Goal: Task Accomplishment & Management: Manage account settings

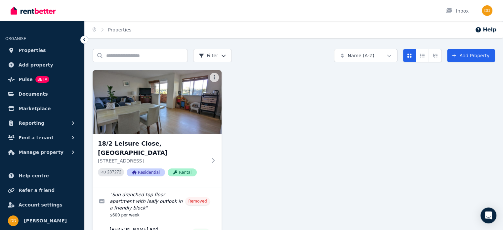
scroll to position [40, 0]
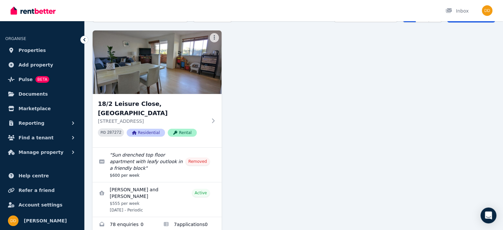
click at [175, 186] on link "View details for Isabella Habuda and Blake Edwards" at bounding box center [157, 199] width 129 height 34
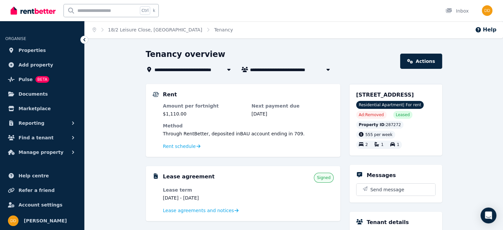
click at [69, 154] on button "Manage property" at bounding box center [42, 152] width 74 height 13
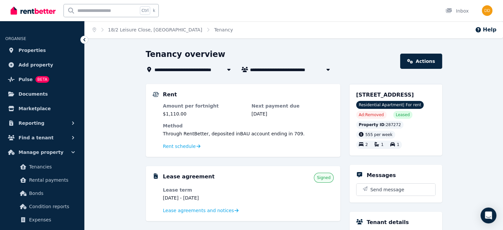
click at [58, 204] on span "Condition reports" at bounding box center [51, 206] width 45 height 8
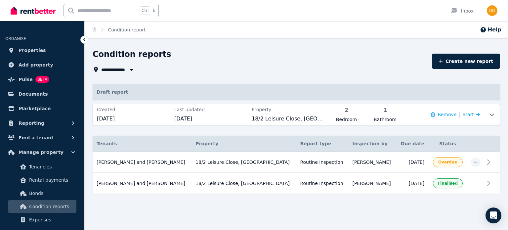
click at [493, 115] on icon at bounding box center [492, 114] width 8 height 5
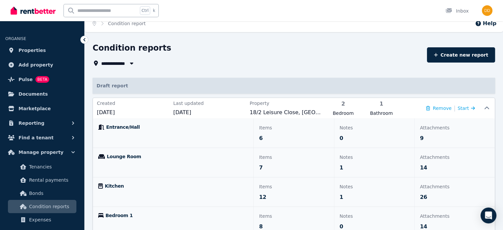
scroll to position [3, 0]
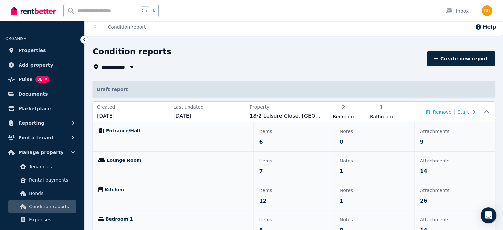
click at [121, 133] on span "Entrance/Hall" at bounding box center [123, 130] width 34 height 7
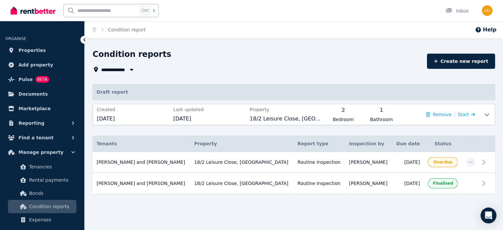
scroll to position [0, 0]
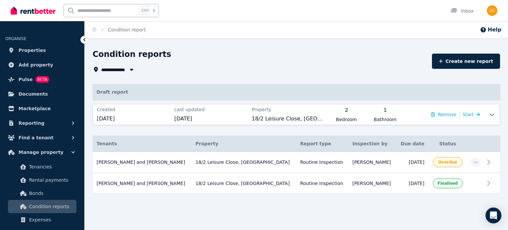
click at [472, 116] on span "Start" at bounding box center [471, 114] width 17 height 8
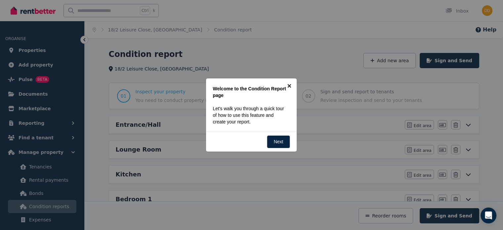
click at [289, 83] on link "×" at bounding box center [289, 85] width 15 height 15
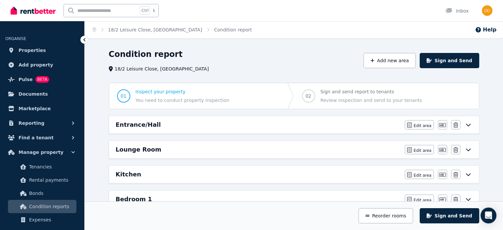
click at [469, 125] on icon at bounding box center [468, 125] width 5 height 3
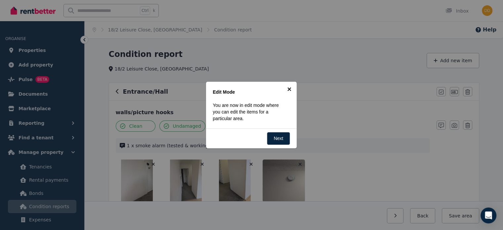
click at [289, 90] on link "×" at bounding box center [289, 89] width 15 height 15
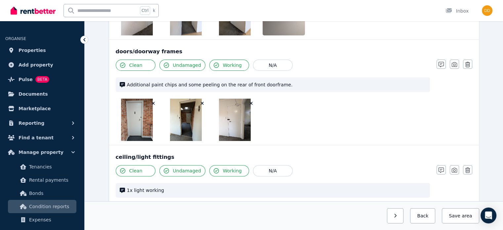
scroll to position [167, 0]
click at [442, 65] on icon "button" at bounding box center [441, 64] width 5 height 5
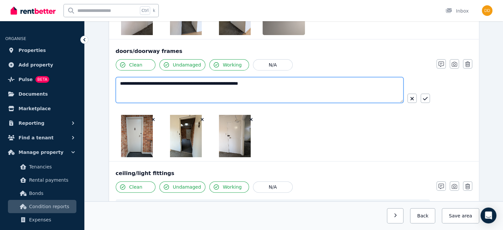
click at [312, 86] on textarea "**********" at bounding box center [260, 90] width 288 height 26
type textarea "**********"
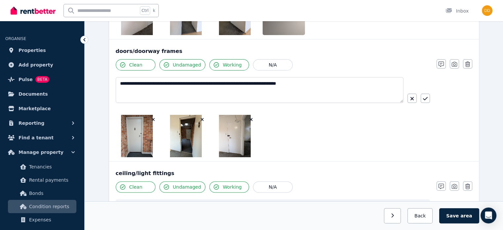
click at [423, 98] on icon "button" at bounding box center [425, 98] width 5 height 3
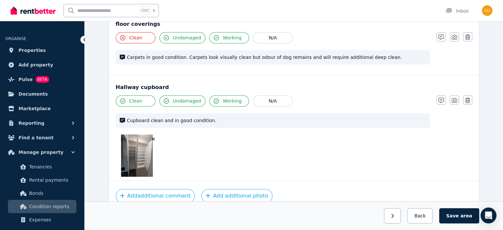
scroll to position [500, 0]
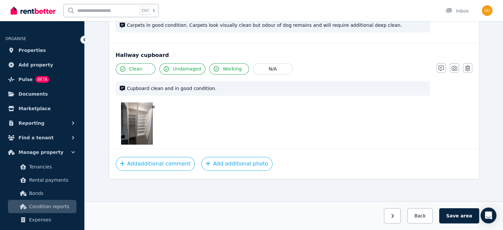
click at [454, 217] on button "Save area" at bounding box center [459, 215] width 40 height 15
click at [391, 214] on button "button" at bounding box center [389, 215] width 17 height 15
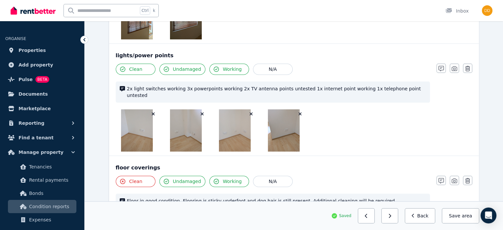
scroll to position [437, 0]
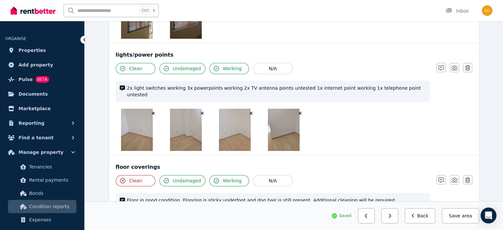
click at [443, 68] on icon "button" at bounding box center [441, 67] width 5 height 5
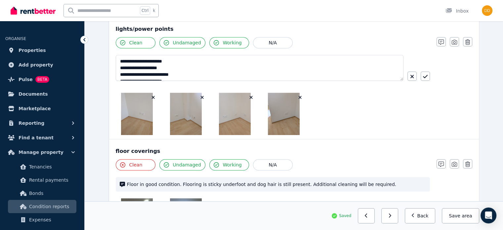
scroll to position [13, 0]
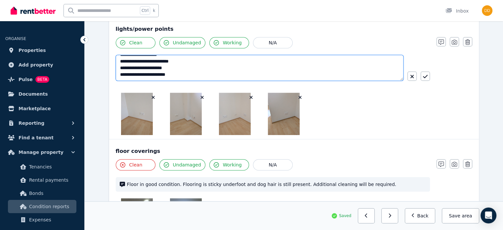
click at [209, 67] on textarea "**********" at bounding box center [260, 68] width 288 height 26
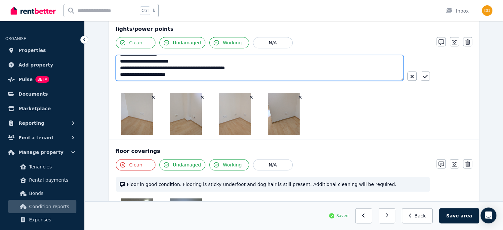
type textarea "**********"
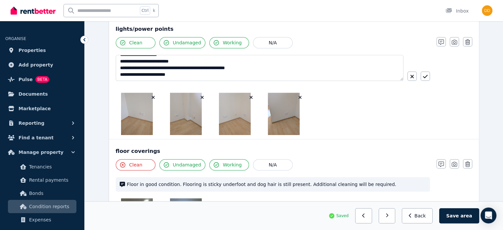
click at [427, 78] on button "button" at bounding box center [425, 75] width 9 height 9
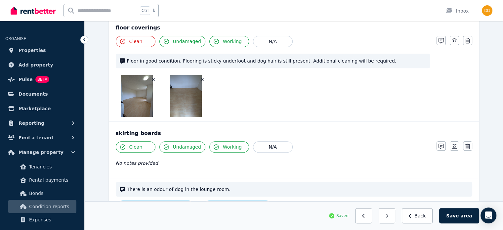
scroll to position [620, 0]
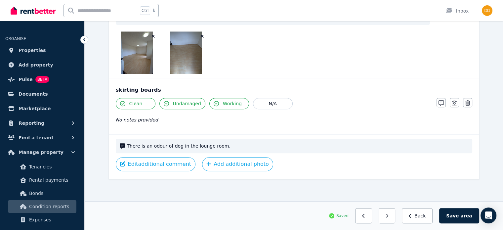
click at [459, 216] on button "Save area" at bounding box center [459, 215] width 40 height 15
click at [398, 213] on button "button" at bounding box center [389, 215] width 17 height 15
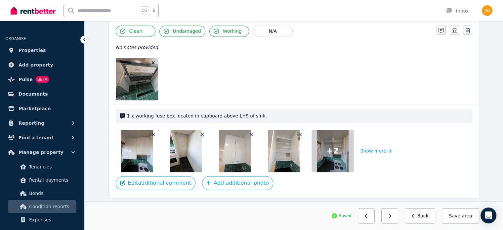
scroll to position [1049, 0]
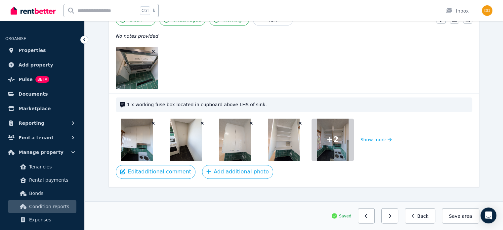
click at [457, 220] on button "Save area" at bounding box center [460, 215] width 37 height 15
click at [391, 217] on icon "button" at bounding box center [390, 216] width 2 height 4
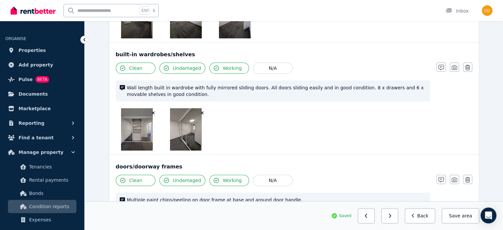
scroll to position [243, 0]
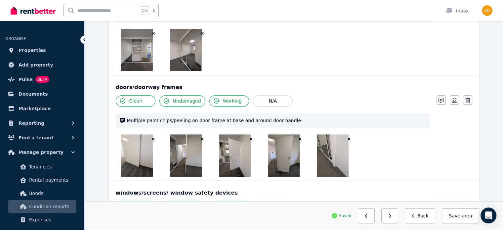
click at [441, 103] on button "button" at bounding box center [441, 99] width 9 height 9
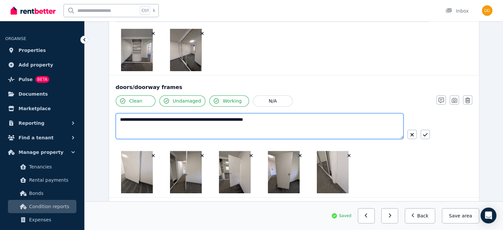
click at [310, 120] on textarea "**********" at bounding box center [260, 126] width 288 height 26
paste textarea "**********"
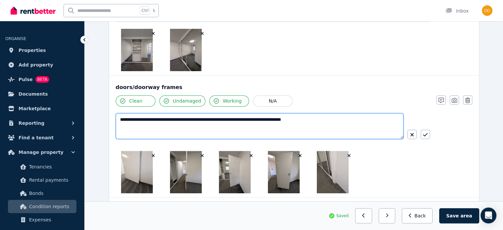
type textarea "**********"
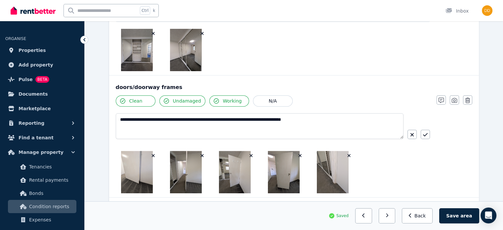
click at [424, 135] on icon "button" at bounding box center [425, 134] width 5 height 3
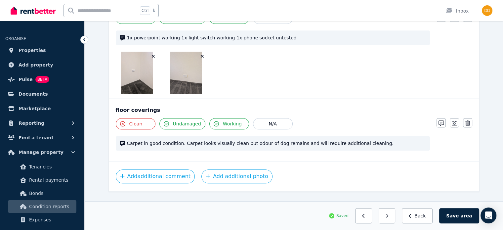
scroll to position [711, 0]
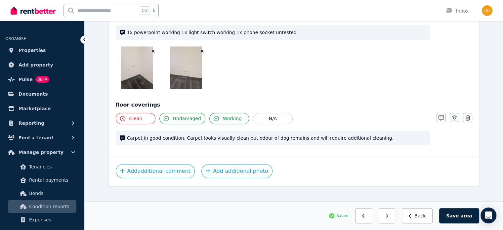
click at [456, 214] on button "Save area" at bounding box center [459, 215] width 40 height 15
click at [389, 214] on button "button" at bounding box center [389, 215] width 17 height 15
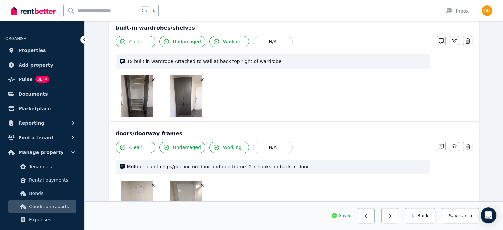
scroll to position [185, 0]
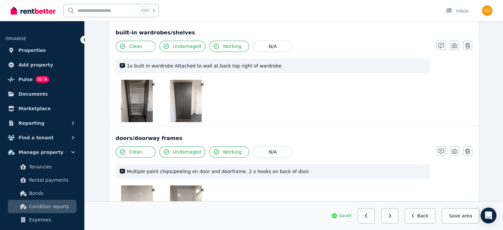
click at [439, 47] on icon "button" at bounding box center [441, 45] width 5 height 5
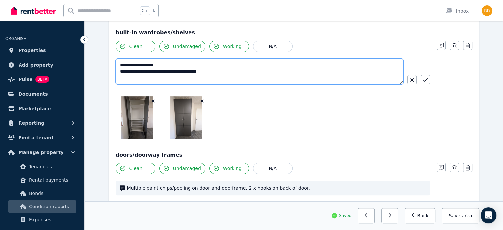
click at [222, 79] on textarea "**********" at bounding box center [260, 72] width 288 height 26
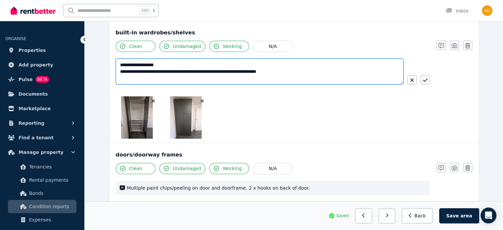
type textarea "**********"
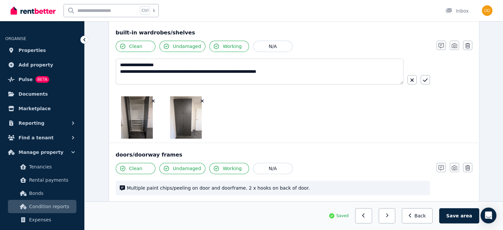
click at [429, 80] on button "button" at bounding box center [425, 79] width 9 height 9
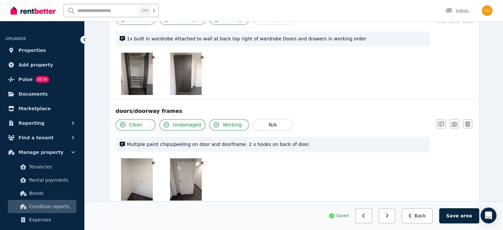
scroll to position [153, 0]
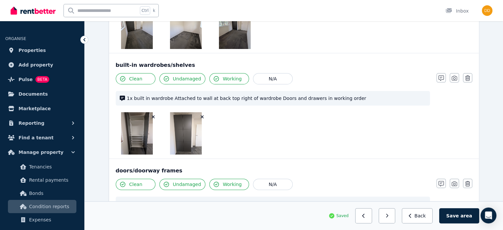
click at [439, 79] on icon "button" at bounding box center [441, 77] width 5 height 5
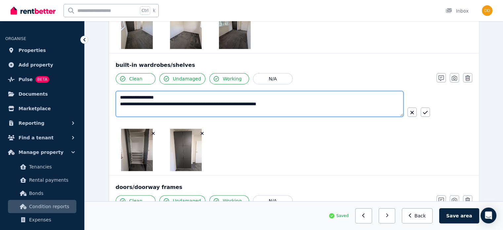
click at [186, 93] on textarea "**********" at bounding box center [260, 104] width 288 height 26
type textarea "**********"
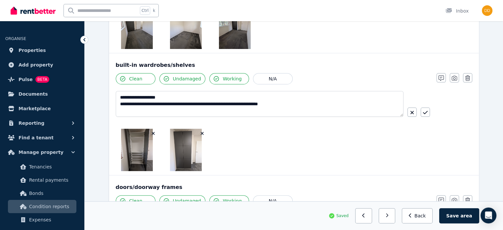
click at [423, 112] on icon "button" at bounding box center [425, 112] width 5 height 3
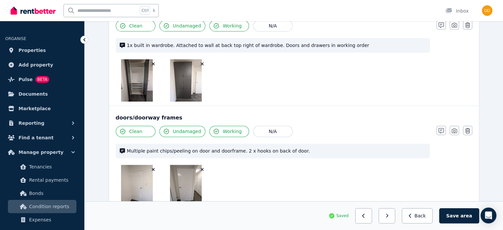
scroll to position [231, 0]
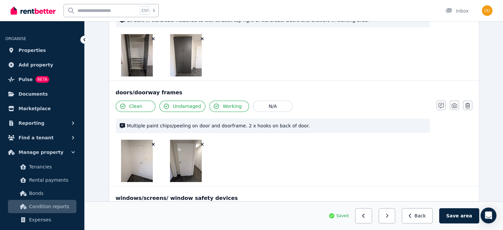
click at [441, 108] on icon "button" at bounding box center [441, 105] width 5 height 5
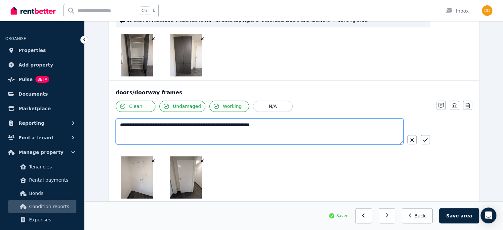
click at [293, 122] on textarea "**********" at bounding box center [260, 131] width 288 height 26
paste textarea "**********"
type textarea "**********"
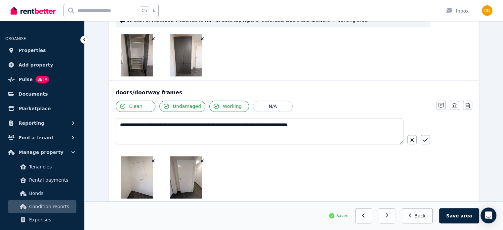
click at [427, 137] on icon "button" at bounding box center [425, 139] width 5 height 5
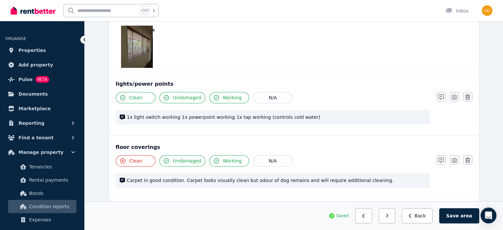
scroll to position [668, 0]
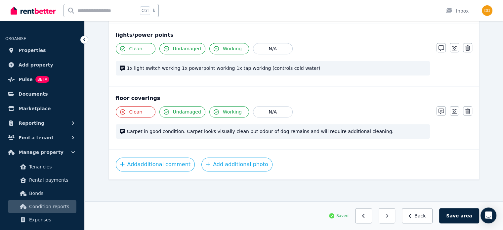
click at [451, 218] on button "Save area" at bounding box center [459, 215] width 40 height 15
click at [398, 221] on button "button" at bounding box center [389, 215] width 17 height 15
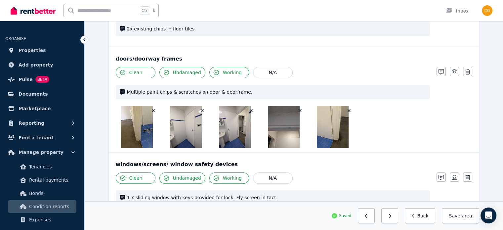
scroll to position [174, 0]
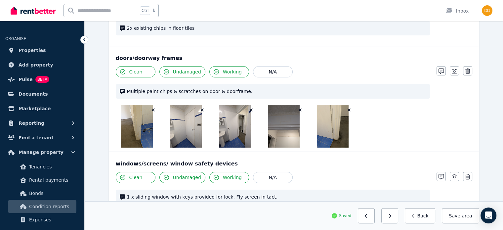
click at [441, 72] on icon "button" at bounding box center [441, 70] width 5 height 5
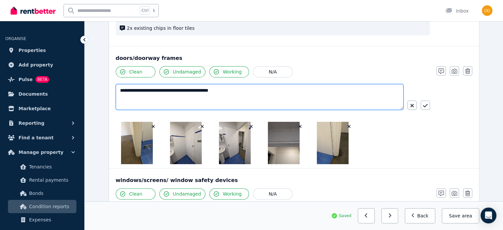
click at [271, 92] on textarea "**********" at bounding box center [260, 97] width 288 height 26
paste textarea "**********"
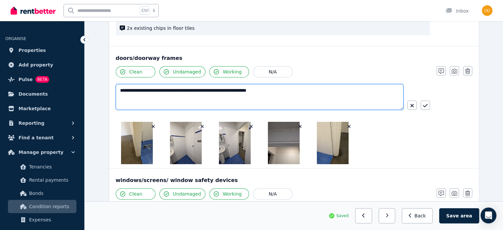
type textarea "**********"
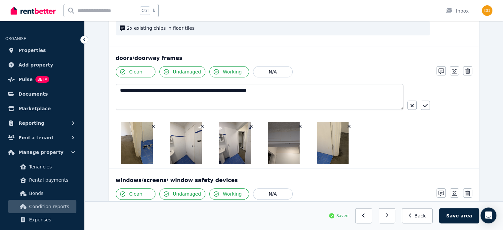
click at [427, 106] on icon "button" at bounding box center [425, 105] width 5 height 5
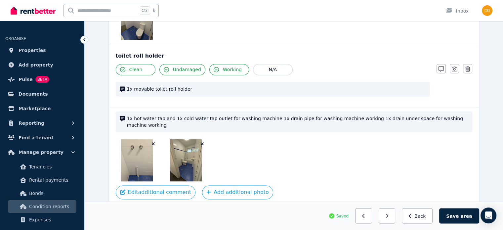
scroll to position [1082, 0]
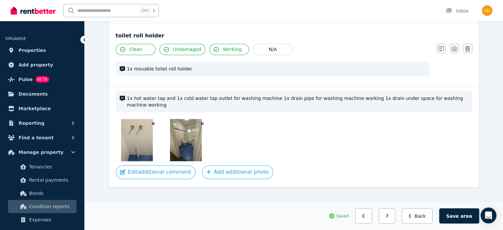
click at [461, 214] on button "Save area" at bounding box center [459, 215] width 40 height 15
click at [398, 218] on button "button" at bounding box center [389, 215] width 17 height 15
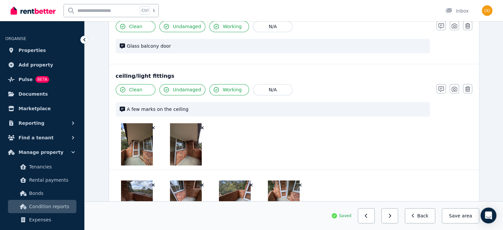
scroll to position [358, 0]
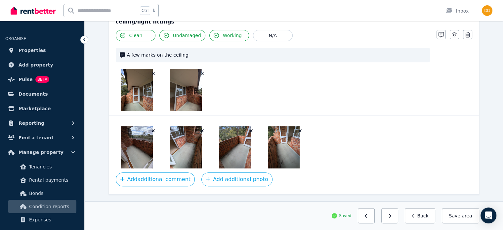
click at [391, 217] on icon "button" at bounding box center [389, 215] width 3 height 5
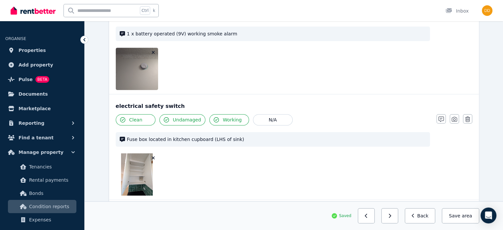
scroll to position [381, 0]
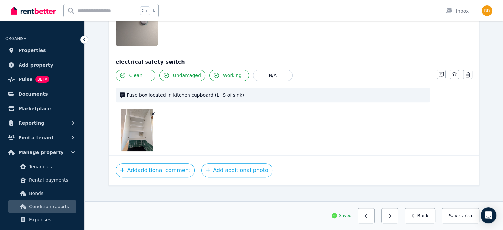
click at [398, 217] on button "button" at bounding box center [389, 215] width 17 height 15
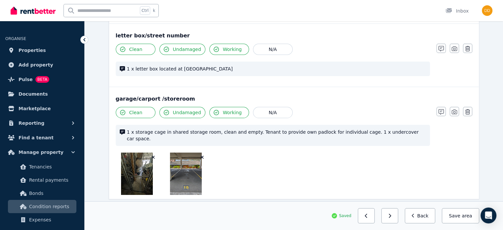
scroll to position [91, 0]
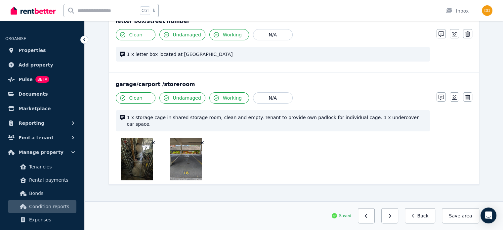
click at [398, 216] on button "button" at bounding box center [389, 215] width 17 height 15
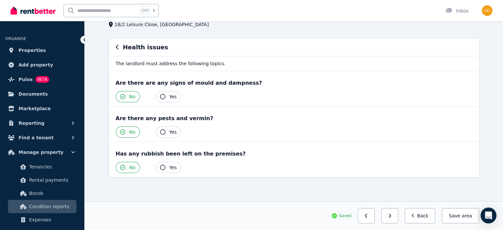
scroll to position [43, 0]
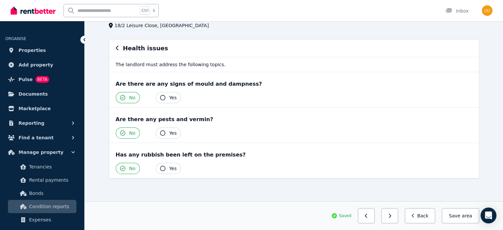
click at [394, 221] on button "button" at bounding box center [389, 215] width 17 height 15
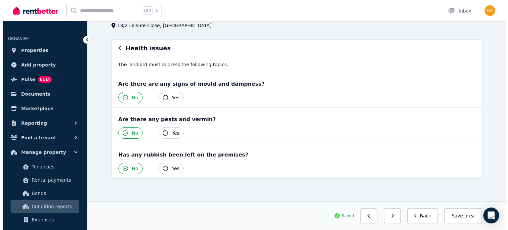
scroll to position [0, 0]
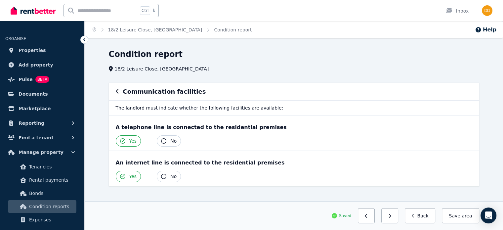
click at [391, 218] on icon "button" at bounding box center [389, 215] width 3 height 5
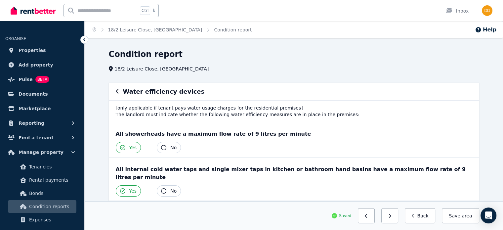
click at [391, 218] on icon "button" at bounding box center [389, 215] width 3 height 5
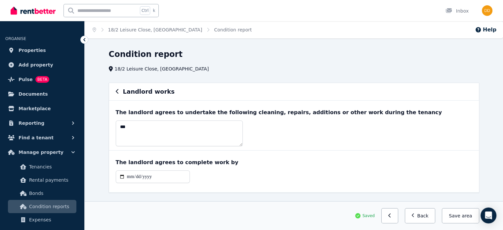
click at [214, 28] on link "Condition report" at bounding box center [233, 29] width 38 height 5
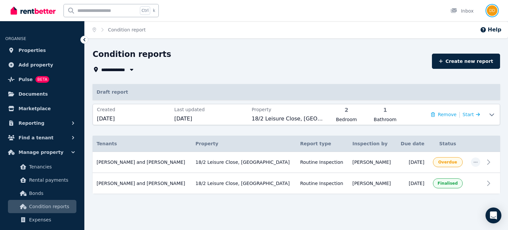
click at [487, 12] on img "button" at bounding box center [492, 10] width 11 height 11
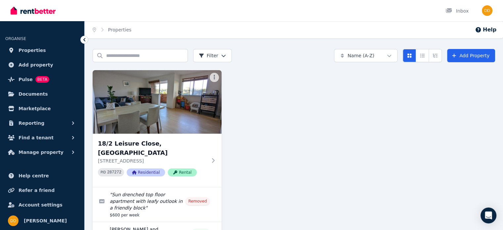
scroll to position [40, 0]
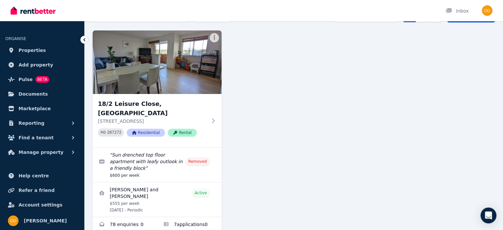
click at [196, 192] on link "View details for Isabella Habuda and Blake Edwards" at bounding box center [157, 199] width 129 height 34
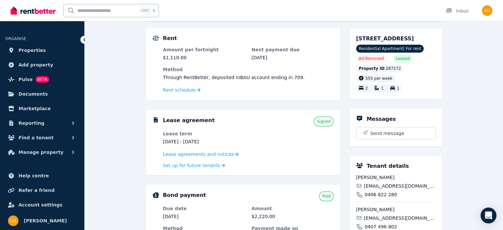
scroll to position [66, 0]
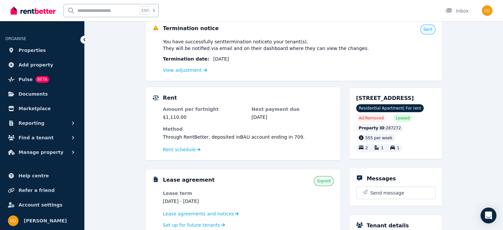
click at [181, 151] on span "Rent schedule" at bounding box center [179, 149] width 33 height 7
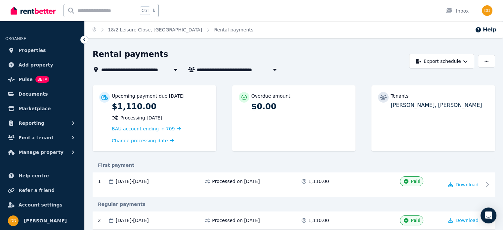
click at [156, 140] on span "Change processing date" at bounding box center [140, 140] width 56 height 7
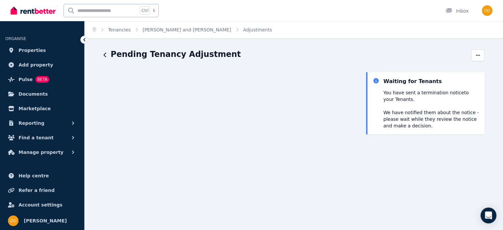
click at [205, 30] on link "[PERSON_NAME] and [PERSON_NAME]" at bounding box center [187, 29] width 89 height 5
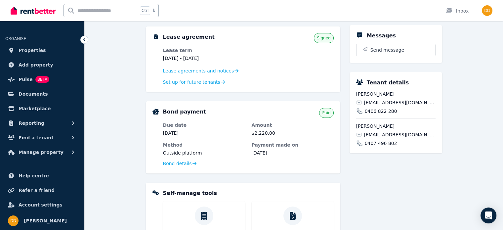
scroll to position [325, 0]
